Goal: Task Accomplishment & Management: Manage account settings

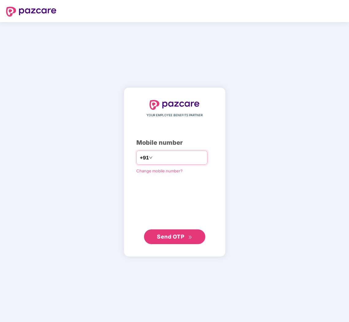
click at [180, 163] on div "+91" at bounding box center [172, 158] width 71 height 14
click at [180, 159] on input "number" at bounding box center [179, 158] width 50 height 10
click at [179, 150] on div "YOUR EMPLOYEE BENEFITS PARTNER Mobile number +91 Change mobile number? Send OTP" at bounding box center [175, 172] width 77 height 144
click at [179, 152] on div "+91" at bounding box center [172, 158] width 71 height 14
click at [179, 156] on input "number" at bounding box center [179, 158] width 50 height 10
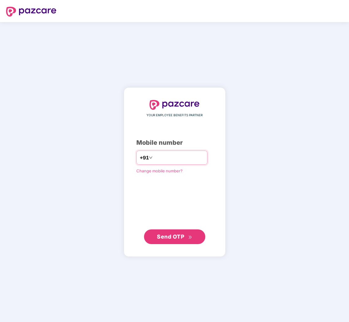
paste input "*"
type input "**********"
click at [235, 212] on div "**********" at bounding box center [174, 172] width 349 height 300
click at [188, 231] on button "Send OTP" at bounding box center [174, 236] width 61 height 15
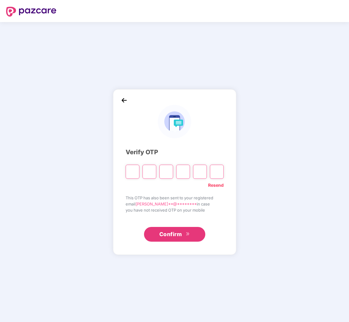
drag, startPoint x: 248, startPoint y: 106, endPoint x: 227, endPoint y: 100, distance: 22.0
click at [248, 106] on div "Verify OTP Resend This OTP has also been sent to your registered email [PERSON_…" at bounding box center [174, 172] width 349 height 300
